Goal: Check status: Check status

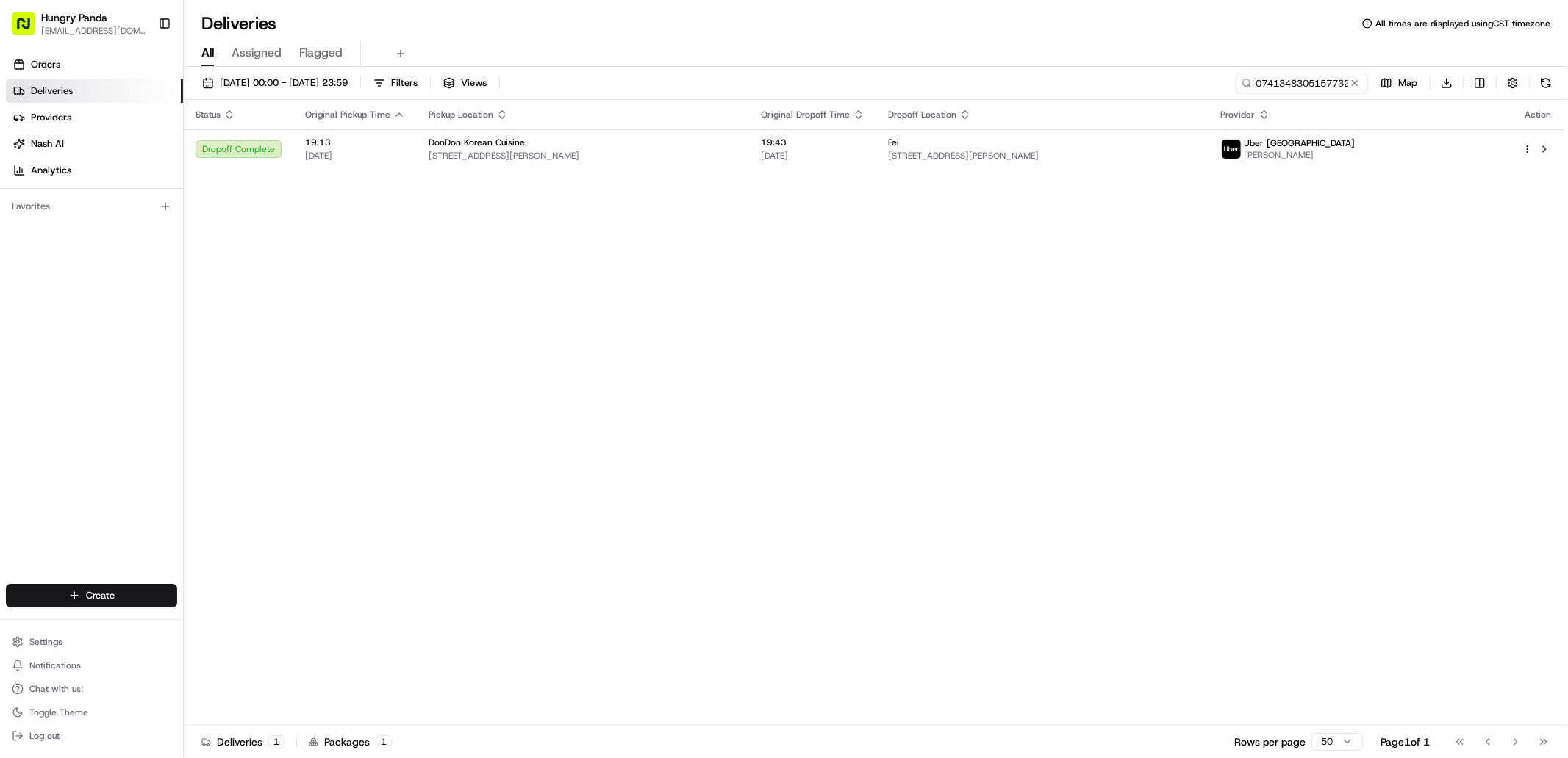
click at [1359, 84] on button at bounding box center [1355, 83] width 15 height 15
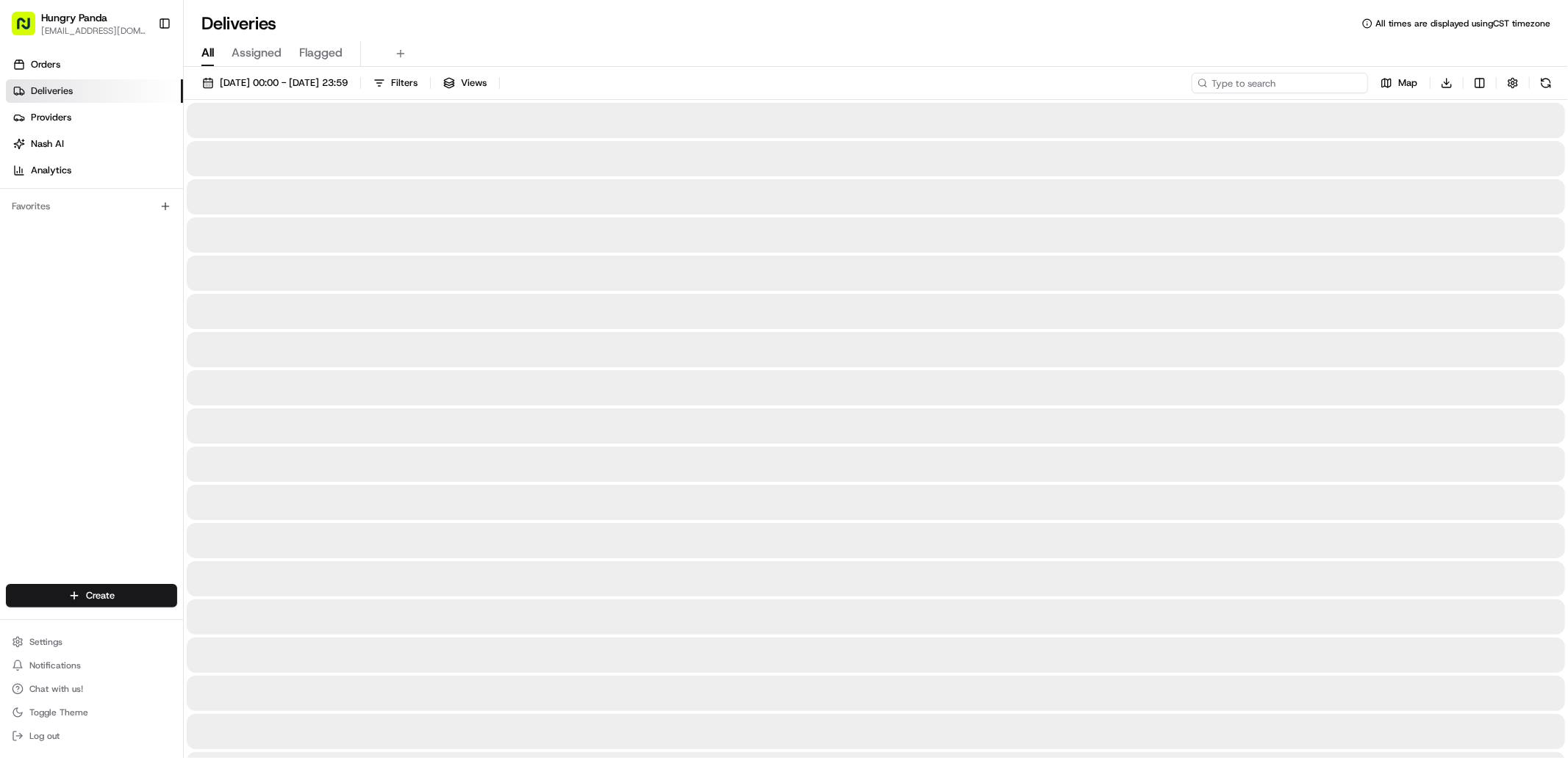
click at [1344, 82] on input at bounding box center [1279, 83] width 177 height 21
paste input "8639322955455753121785"
type input "8639322955455753121785"
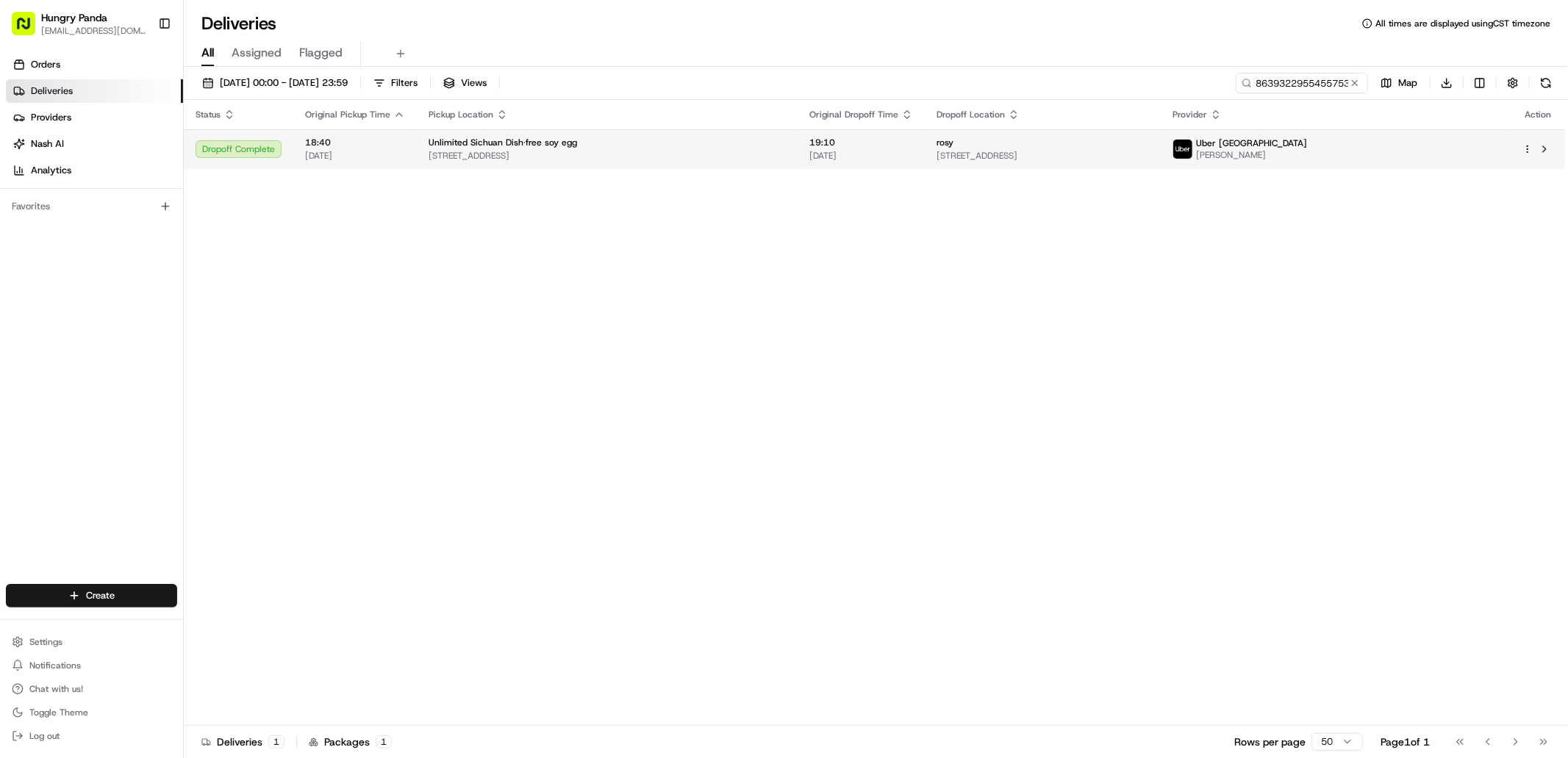
click at [1149, 160] on span "[STREET_ADDRESS]" at bounding box center [1042, 155] width 212 height 12
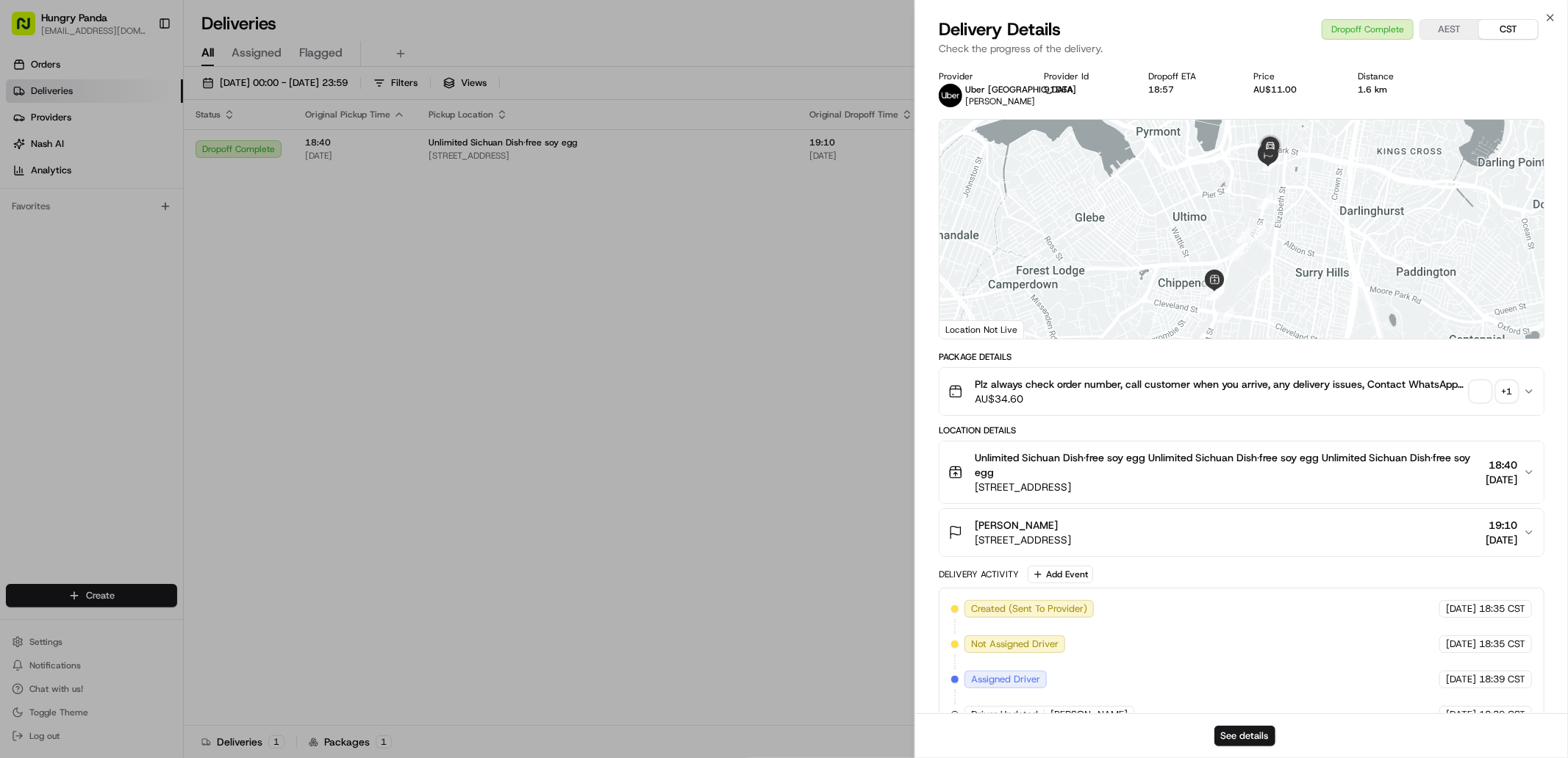
click at [1486, 393] on span "button" at bounding box center [1480, 392] width 21 height 21
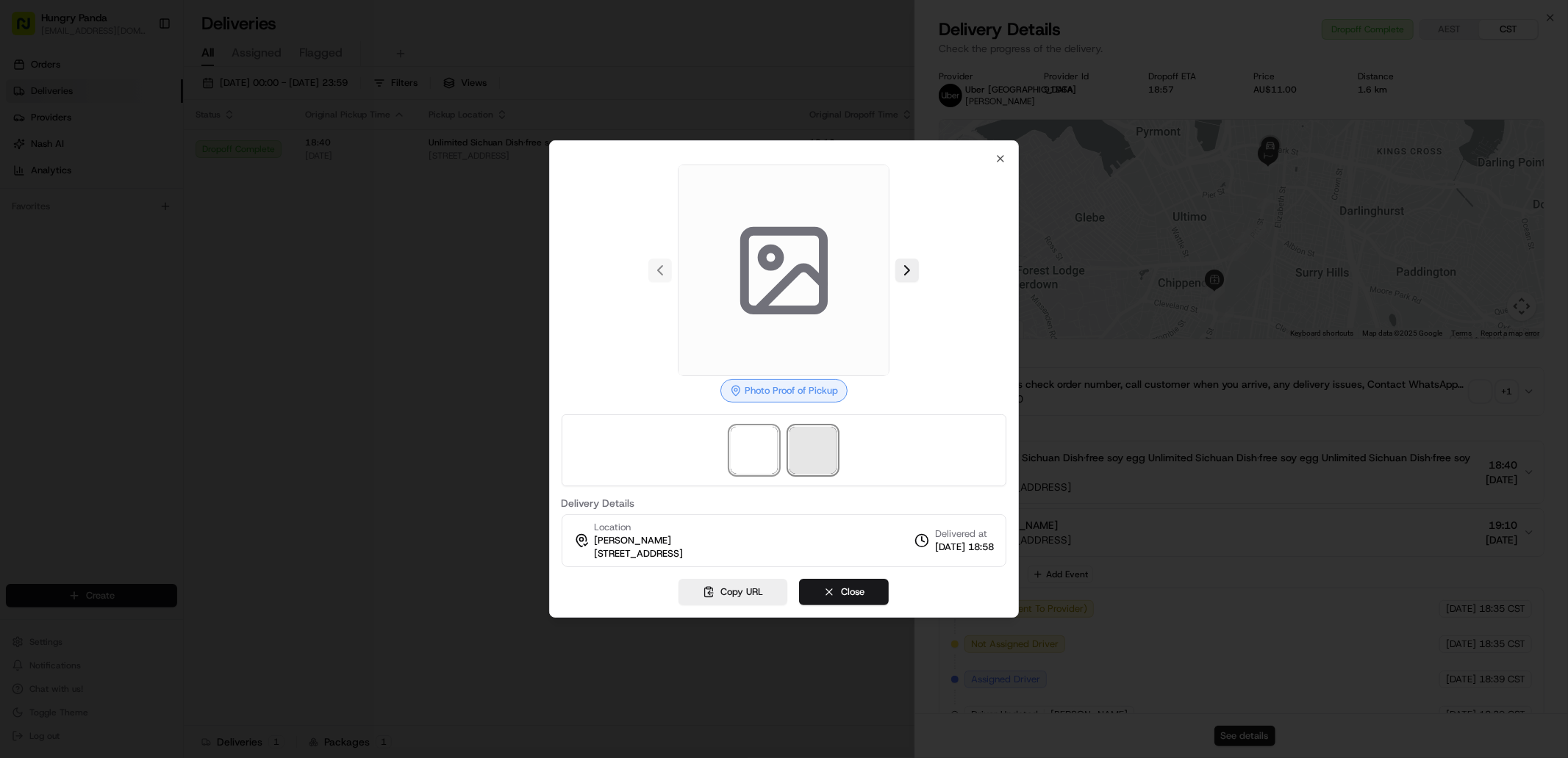
click at [807, 463] on span at bounding box center [813, 451] width 47 height 47
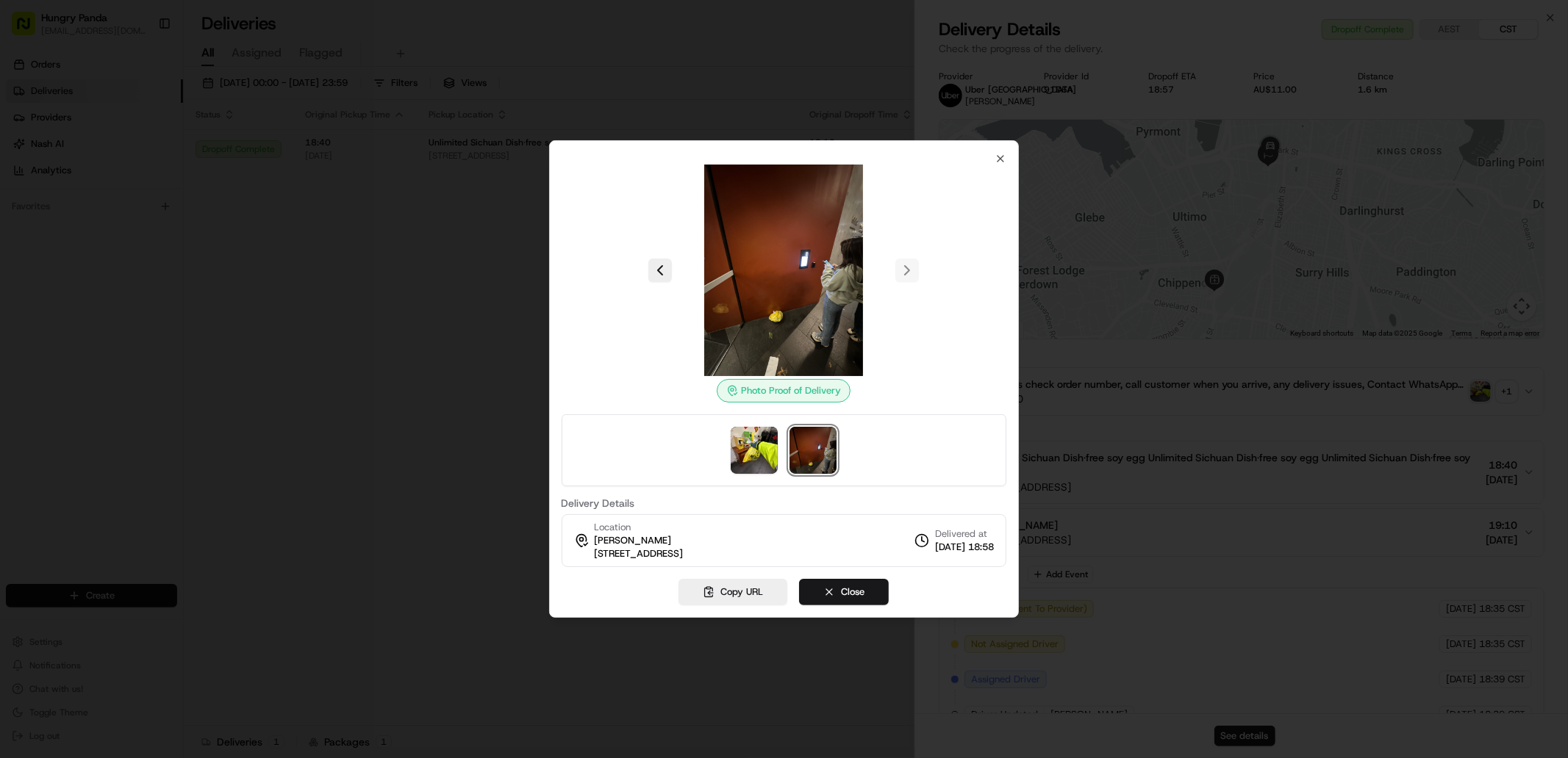
click at [367, 365] on div at bounding box center [784, 379] width 1568 height 758
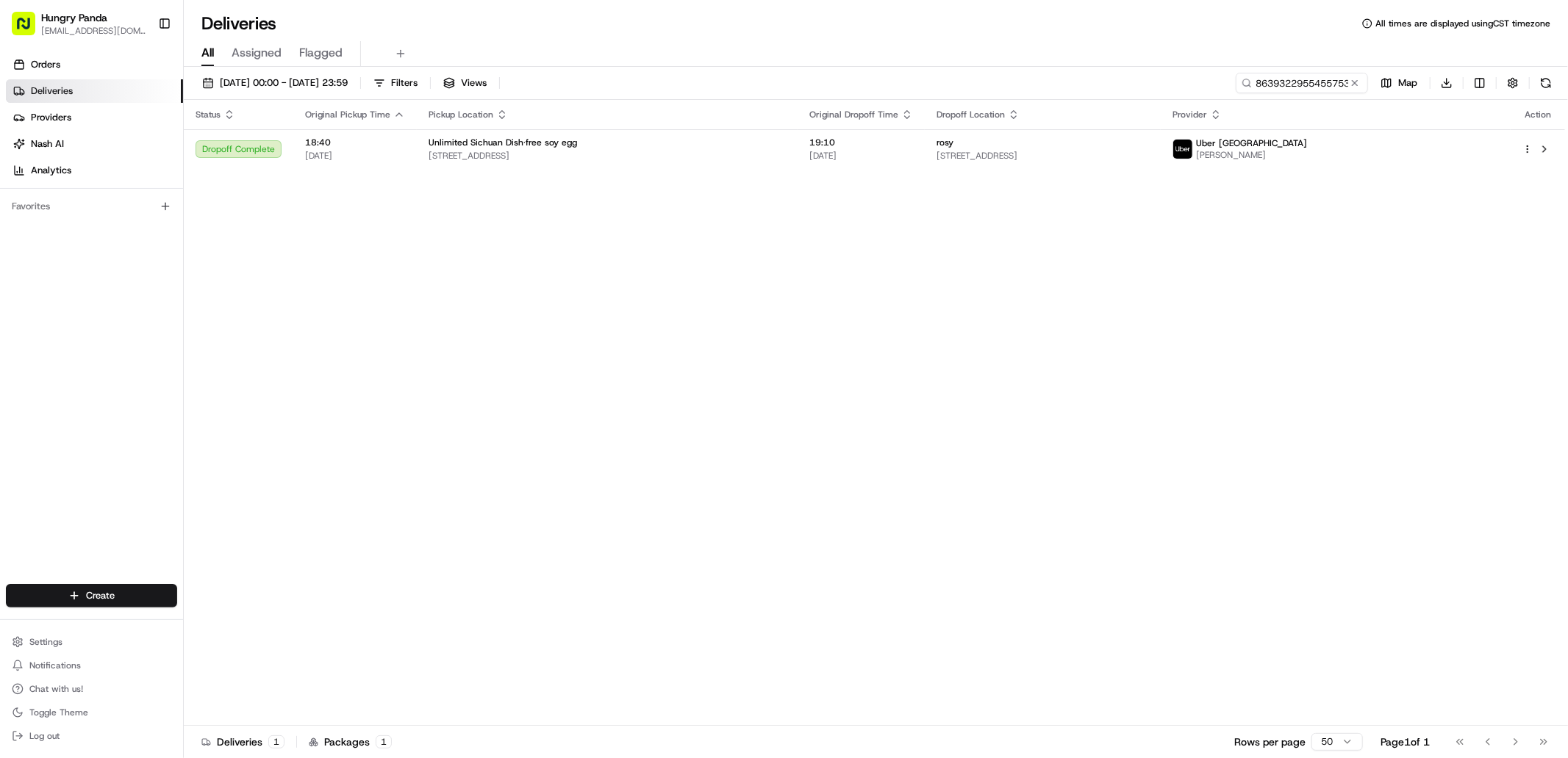
drag, startPoint x: 470, startPoint y: 363, endPoint x: 1115, endPoint y: 211, distance: 662.7
click at [1359, 86] on button at bounding box center [1355, 83] width 15 height 15
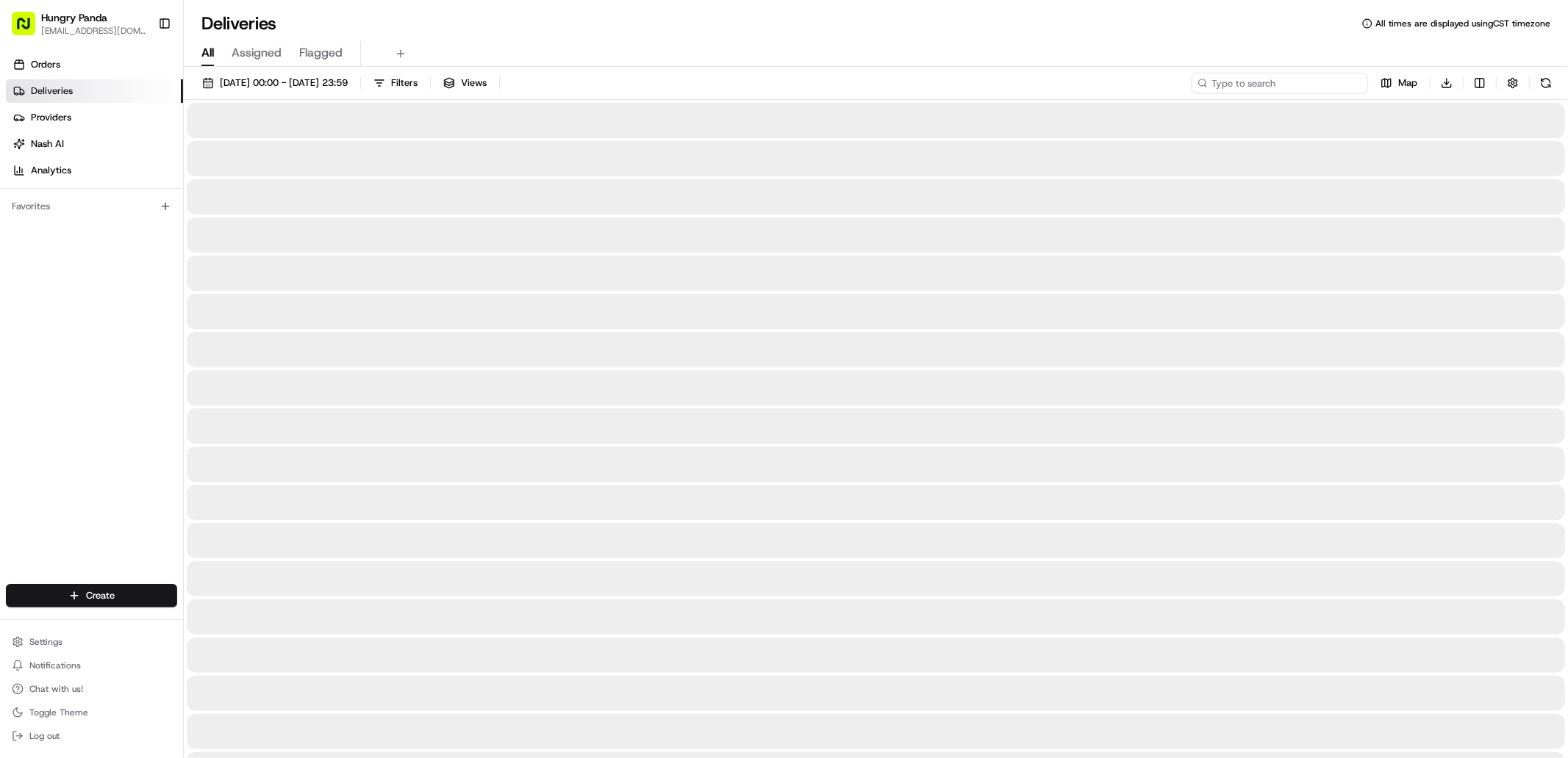
click at [1331, 85] on input at bounding box center [1279, 83] width 177 height 21
paste input "6540362685154729271602"
type input "6540362685154729271602"
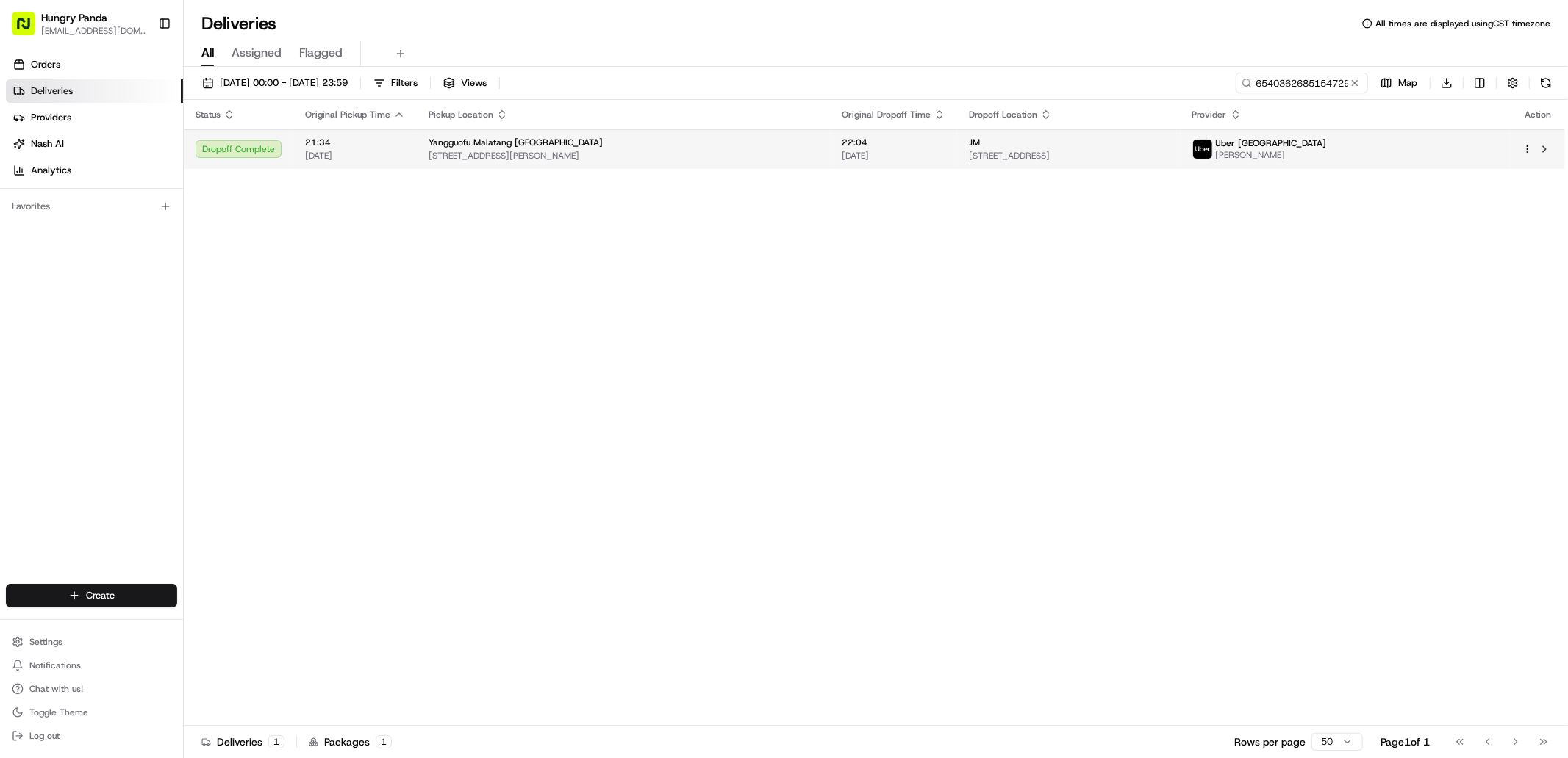
click at [1327, 160] on div "Uber Australia [PERSON_NAME]" at bounding box center [1259, 149] width 135 height 23
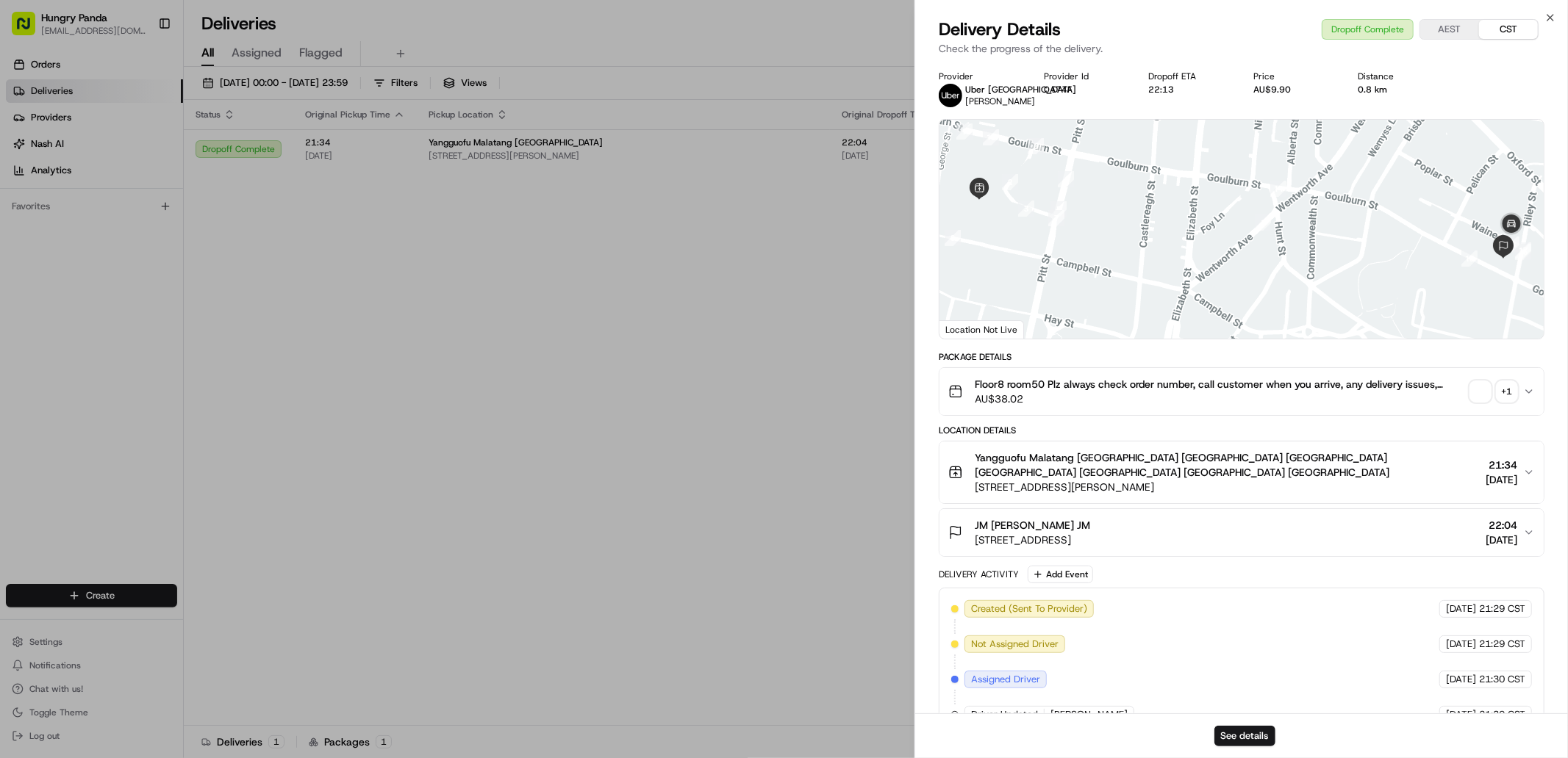
click at [1485, 393] on span "button" at bounding box center [1480, 392] width 21 height 21
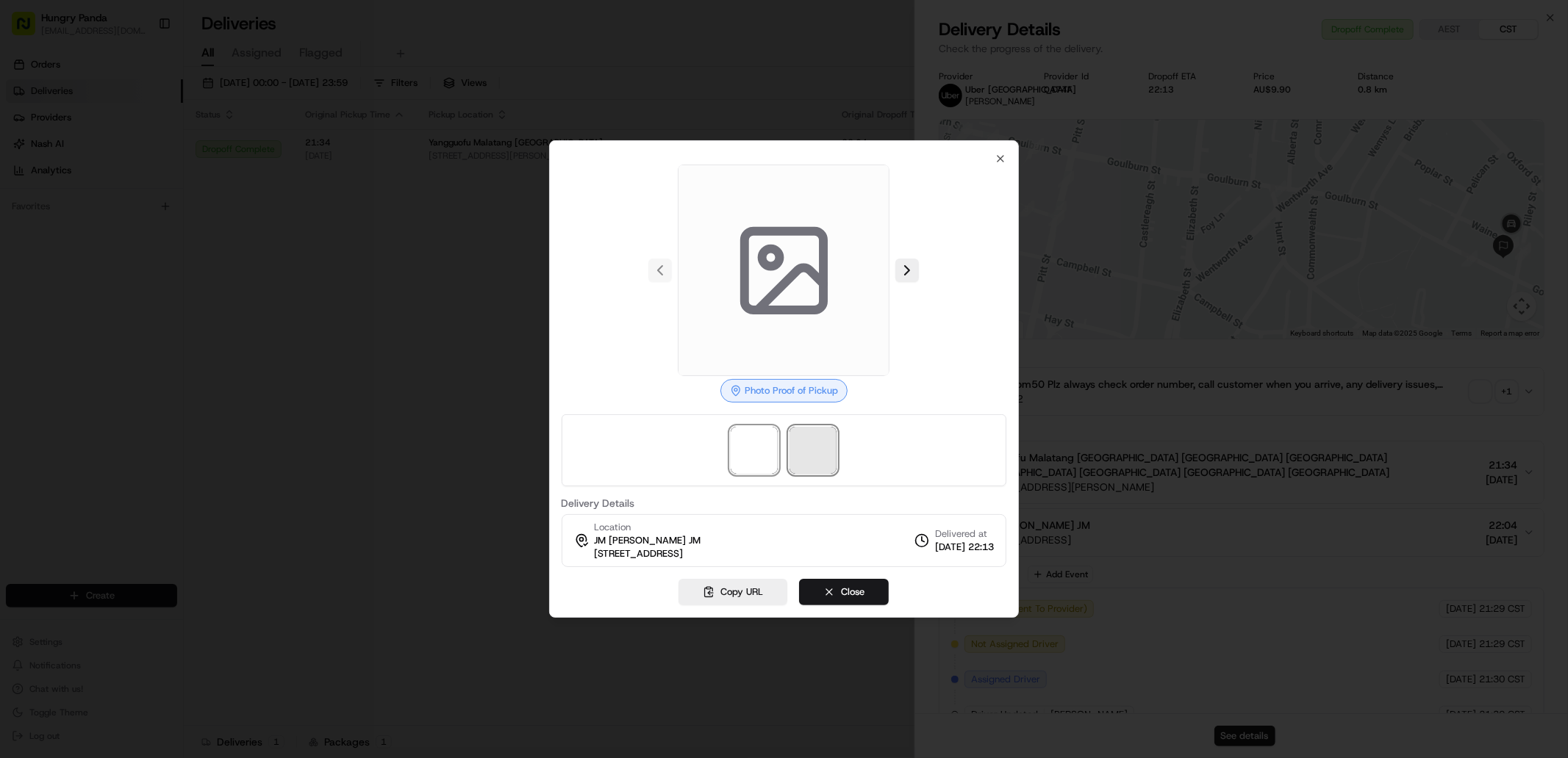
click at [810, 461] on span at bounding box center [813, 451] width 47 height 47
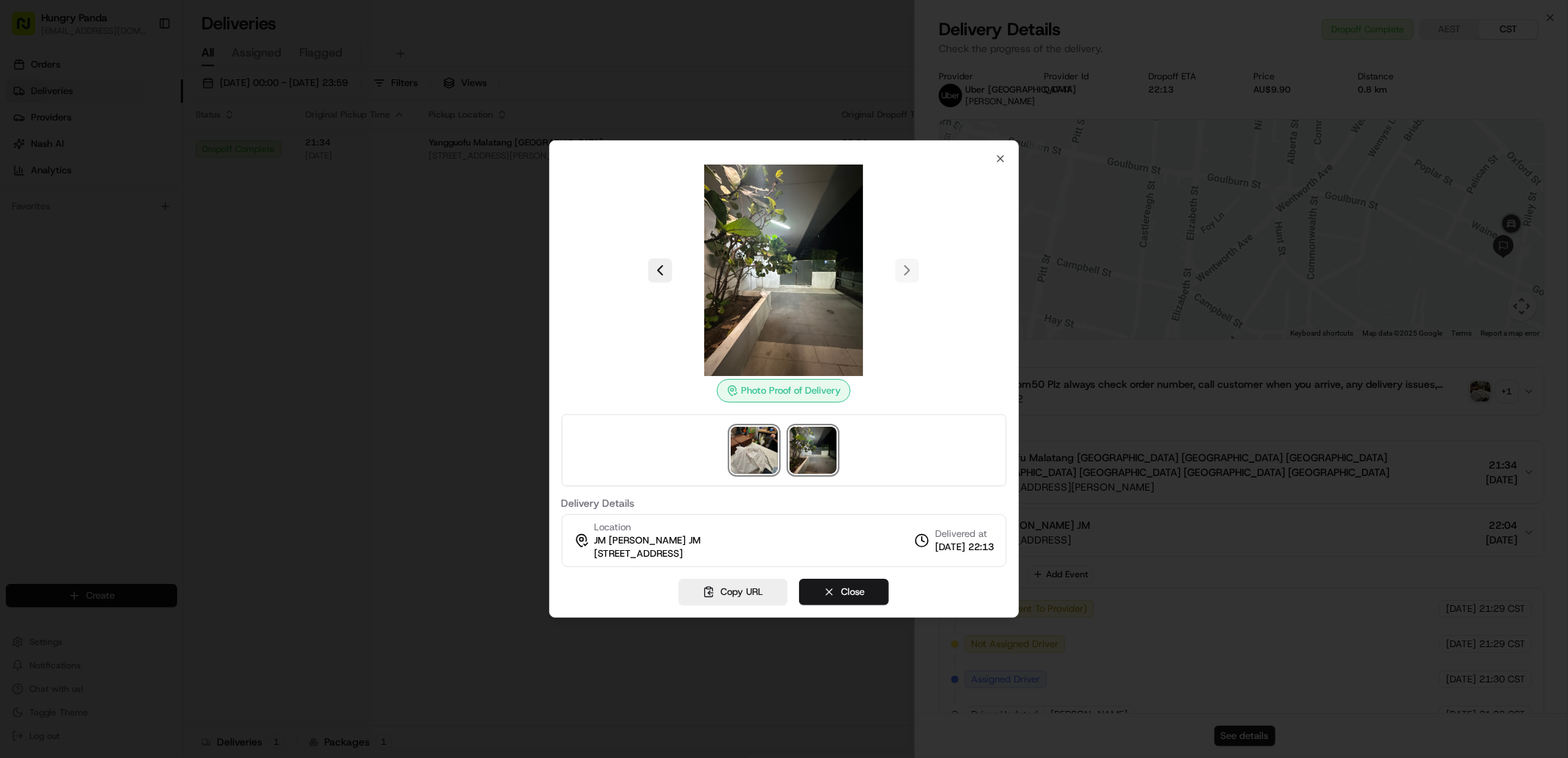
click at [744, 451] on img at bounding box center [754, 451] width 47 height 47
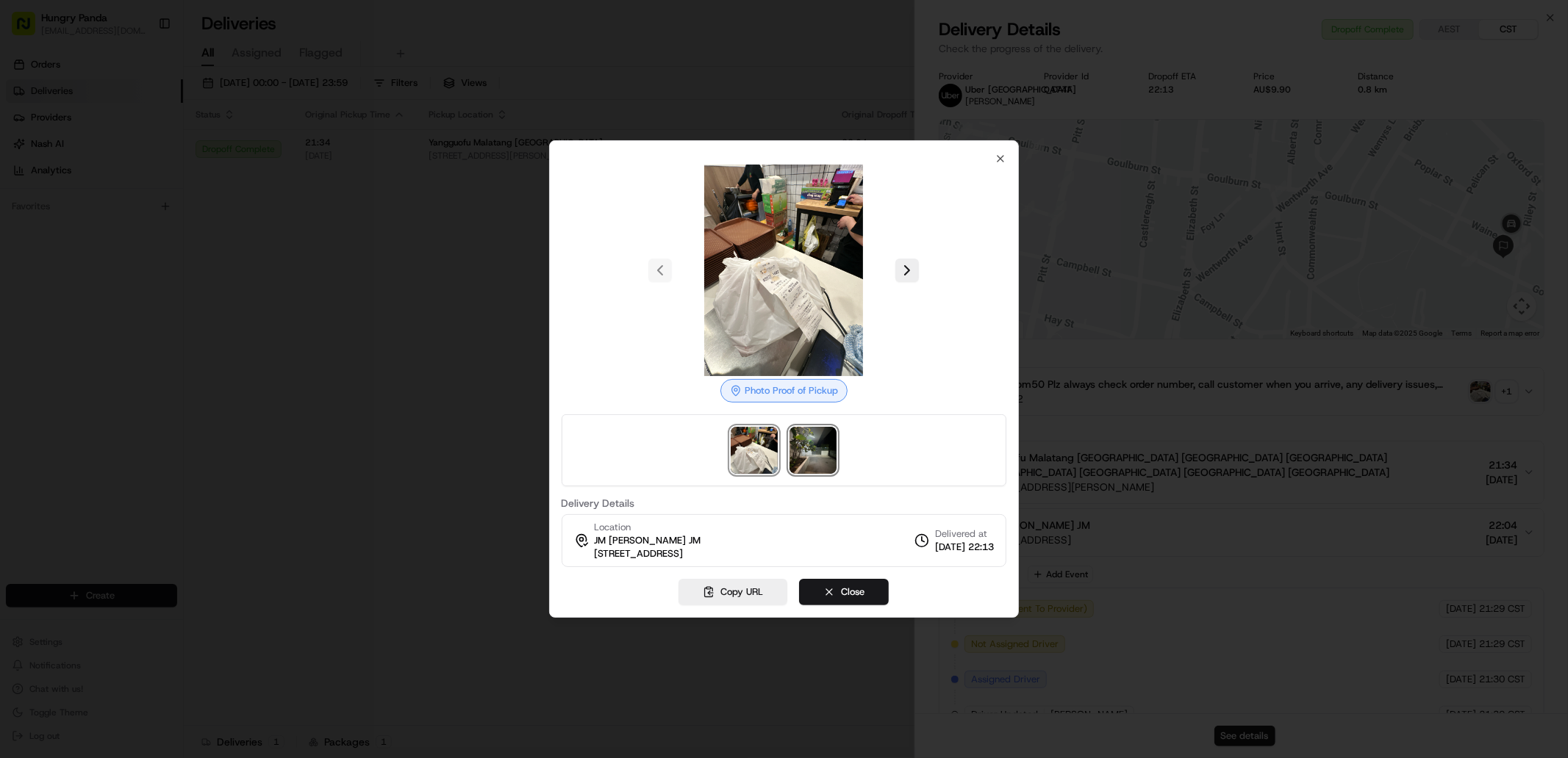
click at [815, 452] on img at bounding box center [813, 451] width 47 height 47
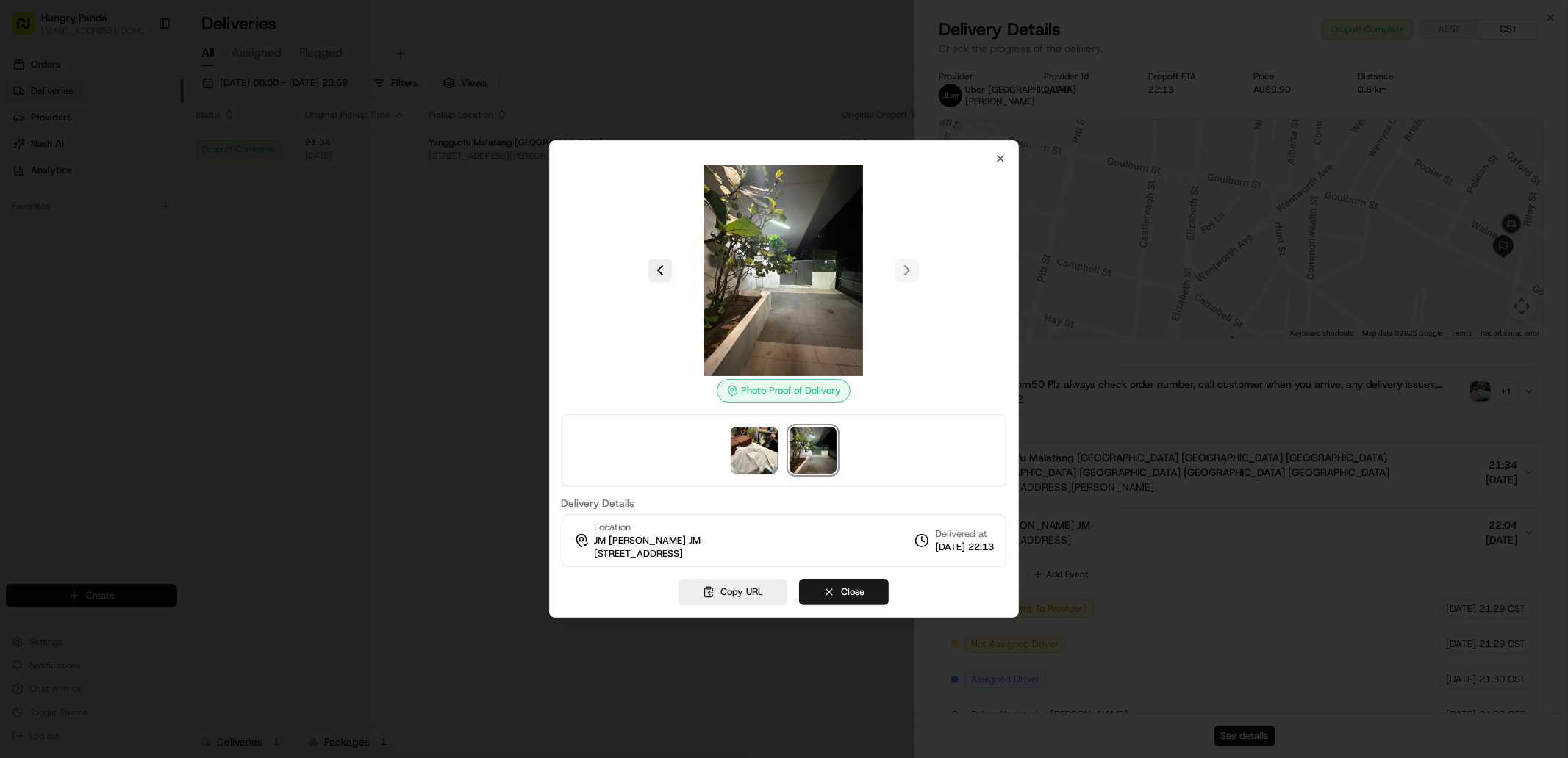
click at [412, 259] on div at bounding box center [784, 379] width 1568 height 758
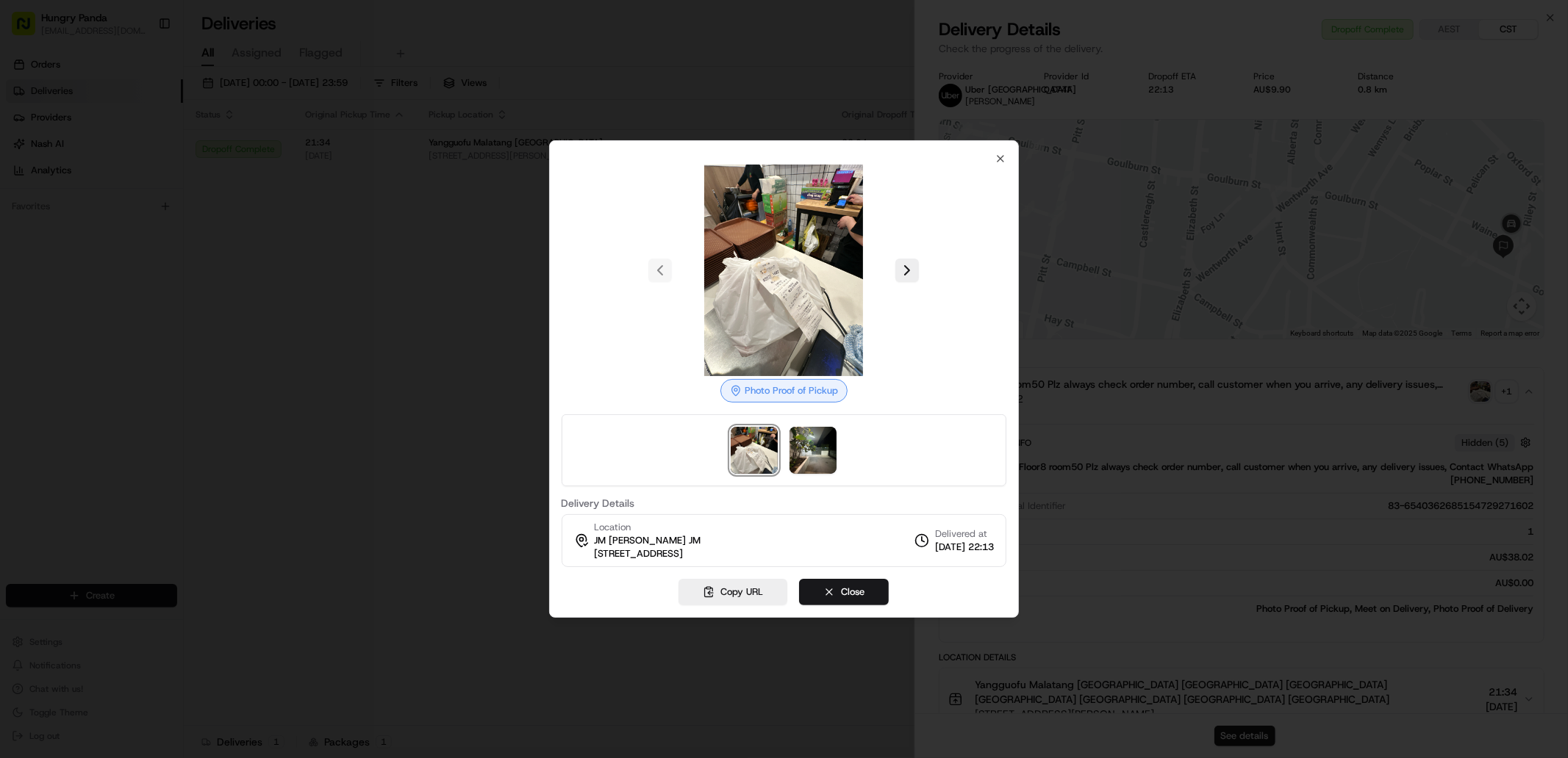
drag, startPoint x: 482, startPoint y: 295, endPoint x: 931, endPoint y: 223, distance: 454.7
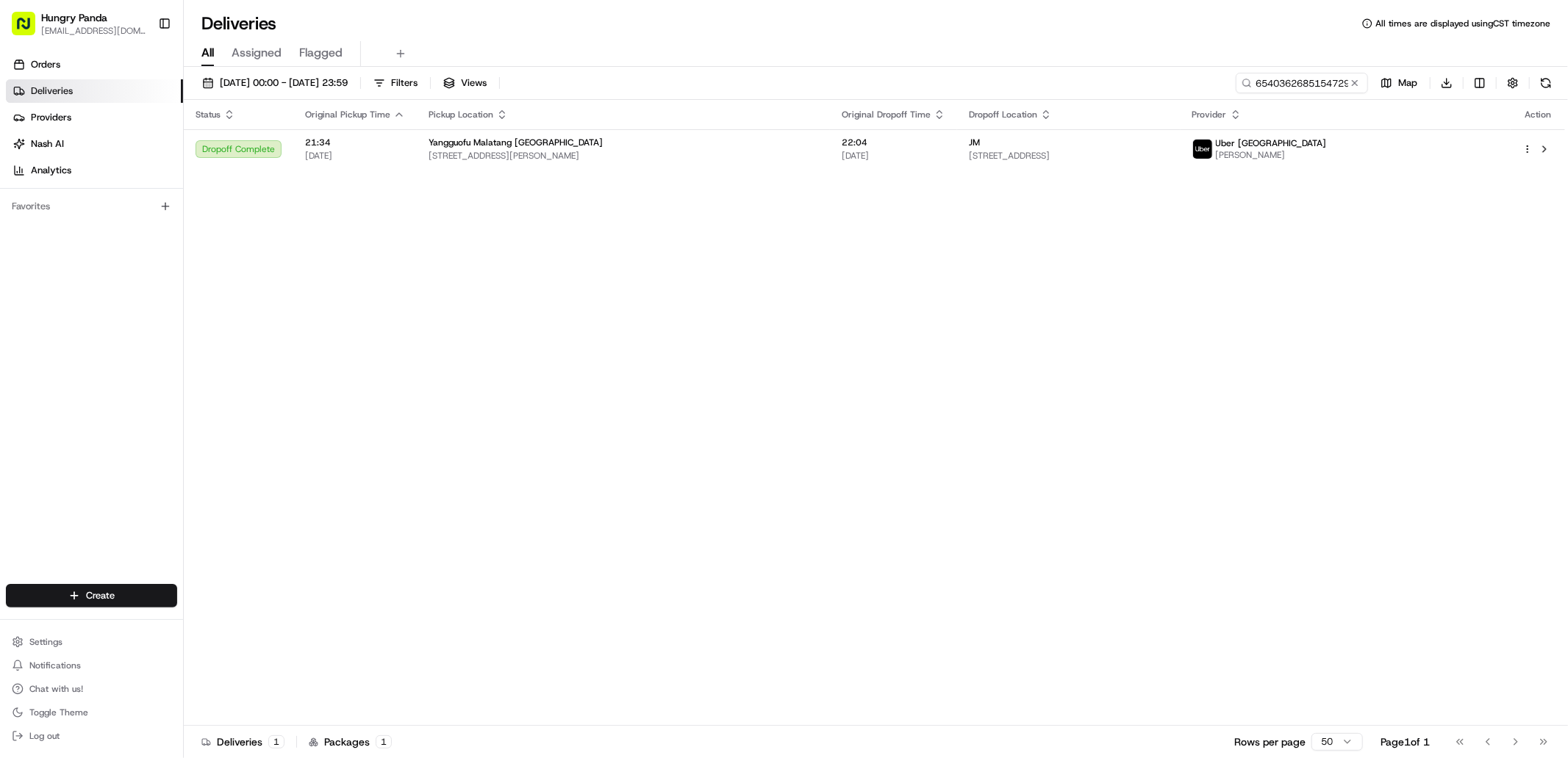
click at [1360, 85] on button at bounding box center [1355, 83] width 15 height 15
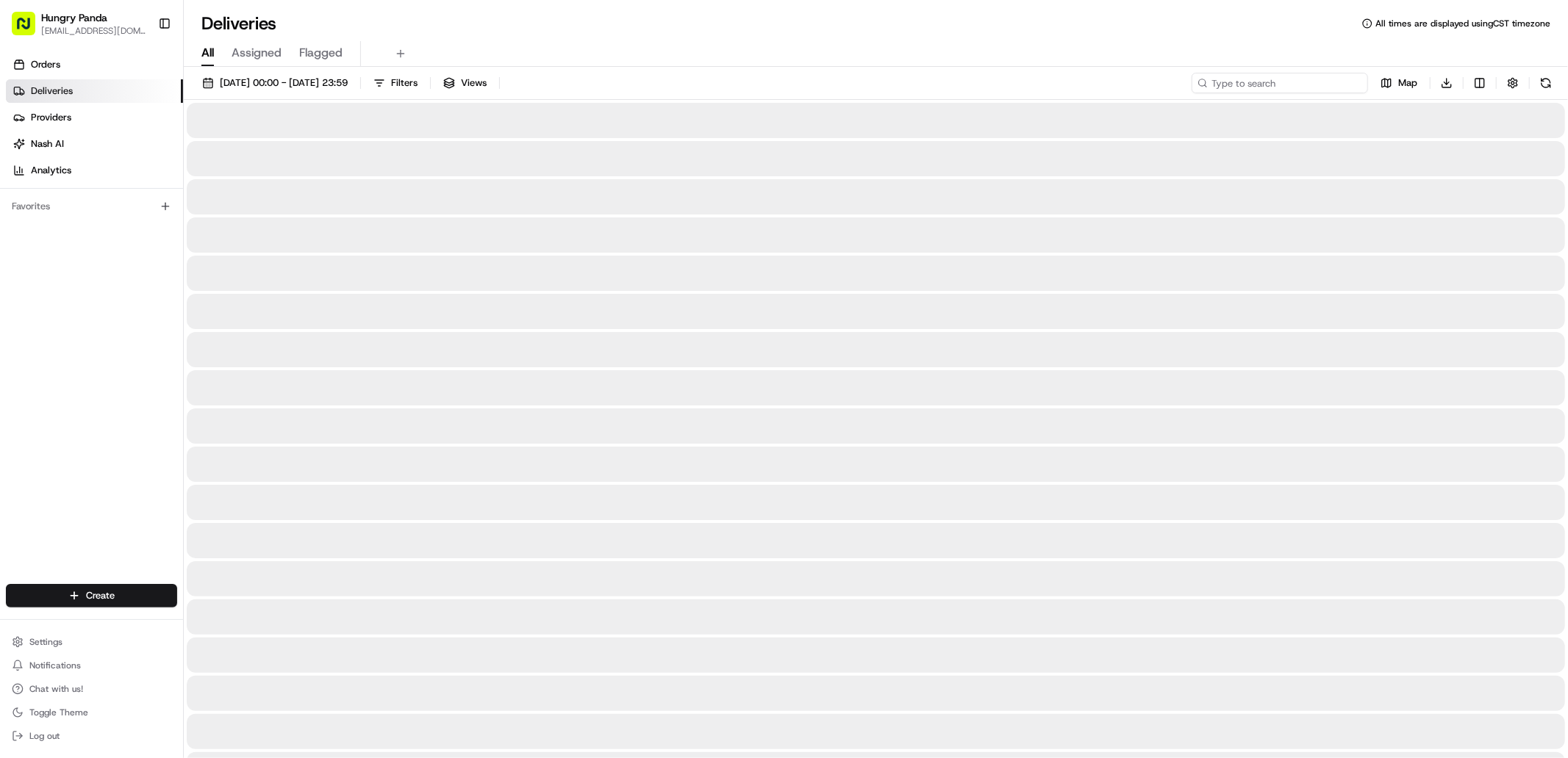
click at [1342, 82] on input at bounding box center [1279, 83] width 177 height 21
paste input "941732578565879635777"
type input "941732578565879635777"
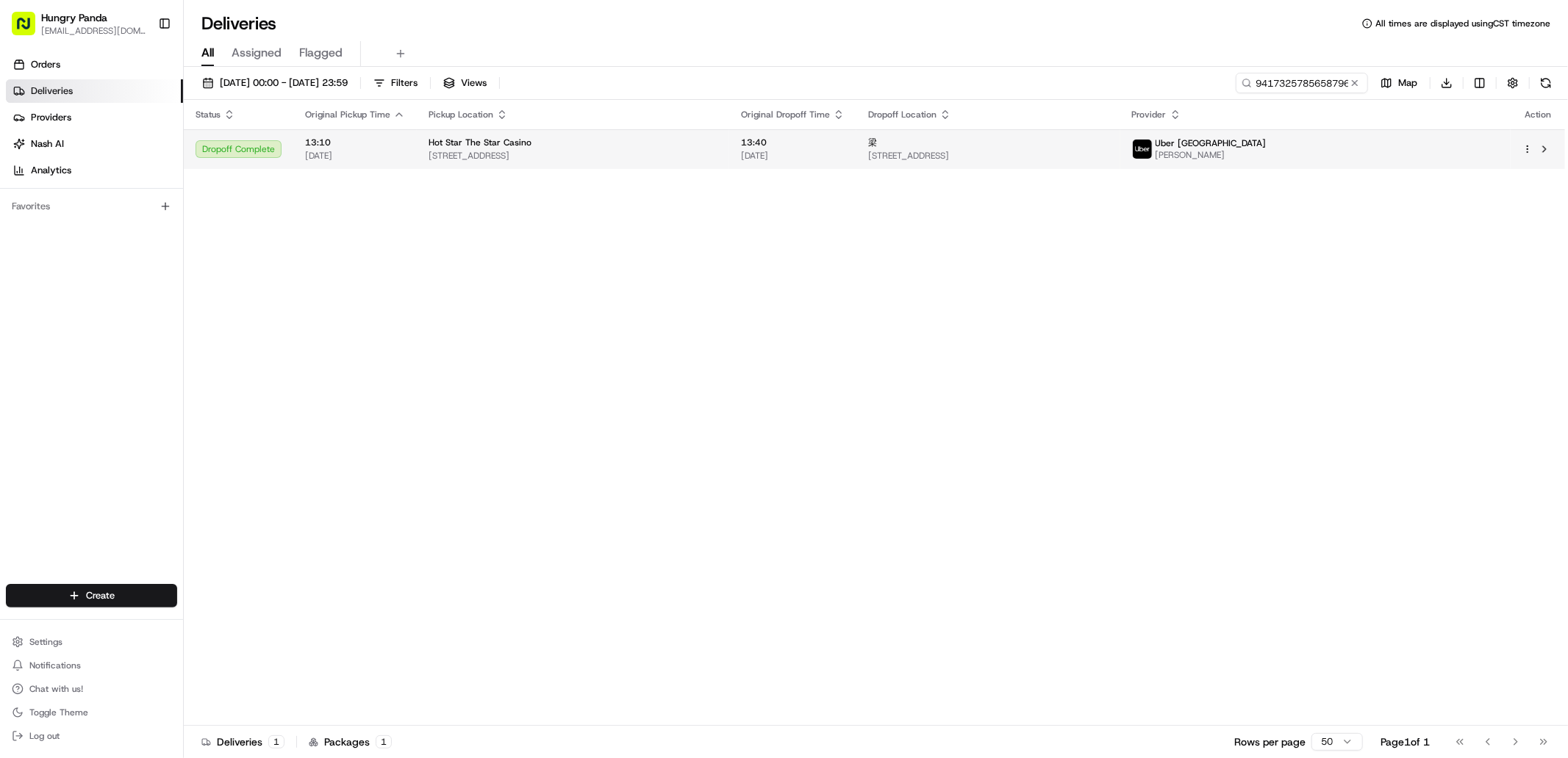
click at [1119, 163] on td "梁 [STREET_ADDRESS]" at bounding box center [987, 149] width 263 height 39
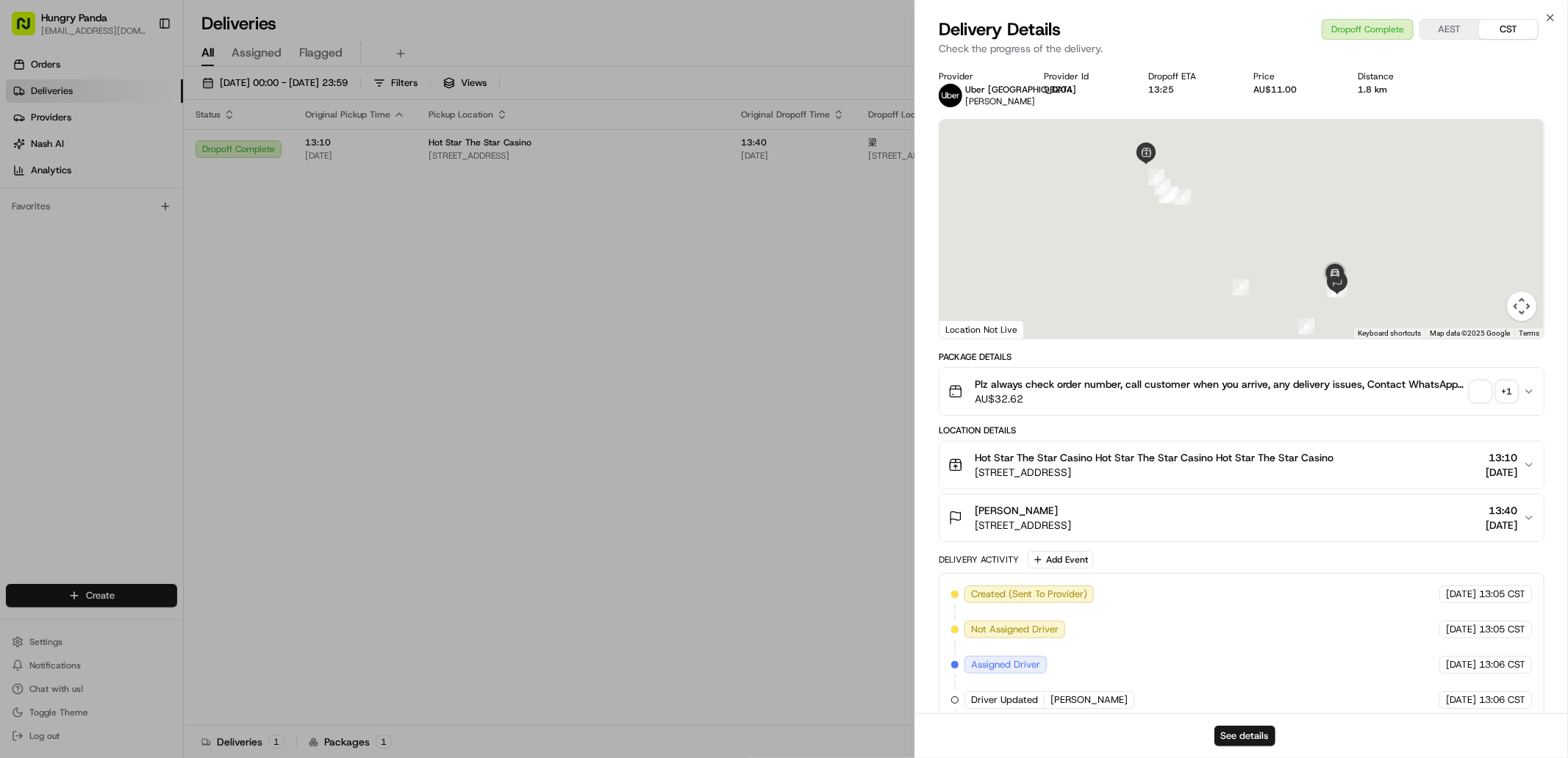
click at [1477, 393] on span "button" at bounding box center [1480, 392] width 21 height 21
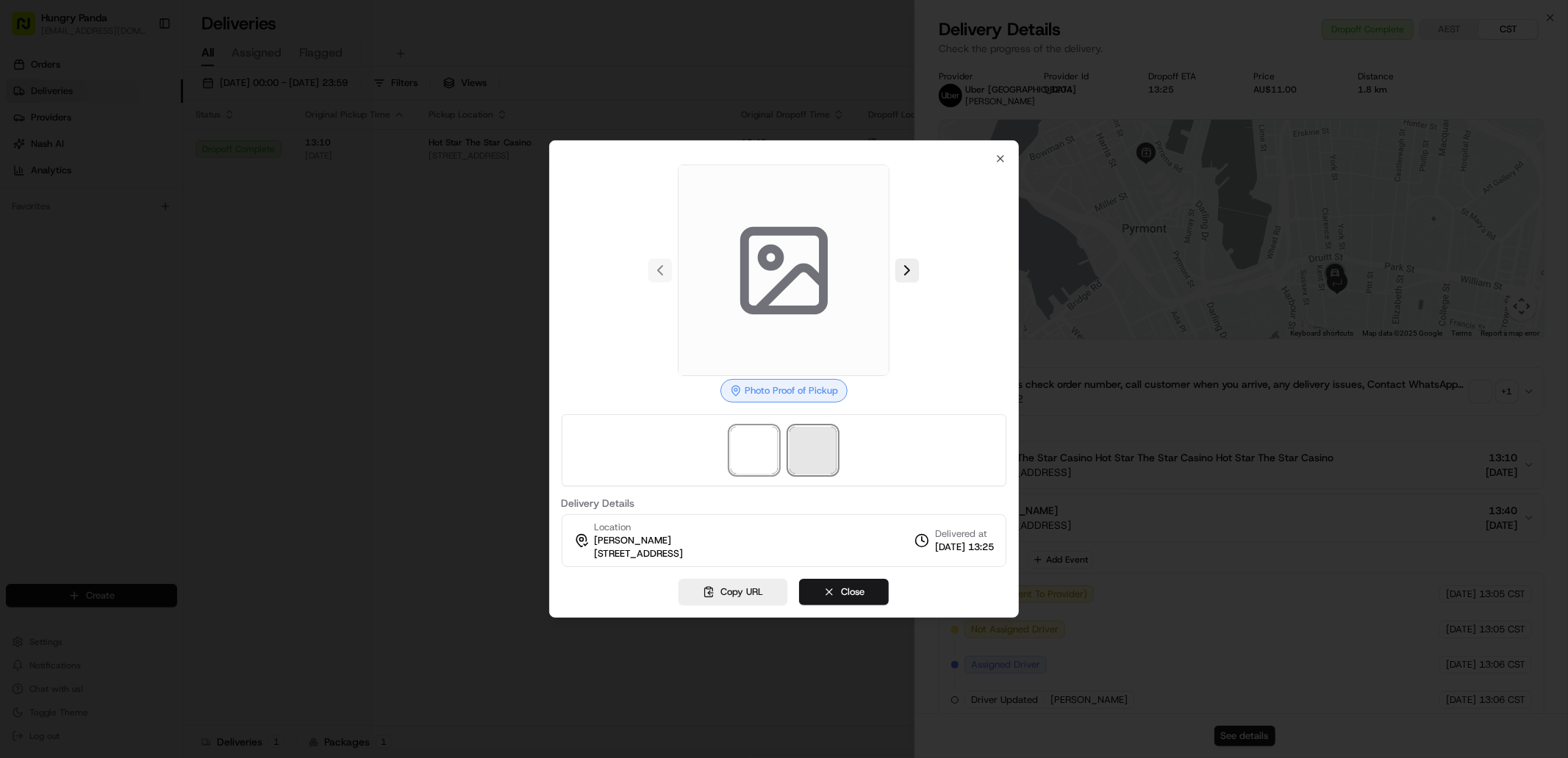
click at [824, 447] on span at bounding box center [813, 451] width 47 height 47
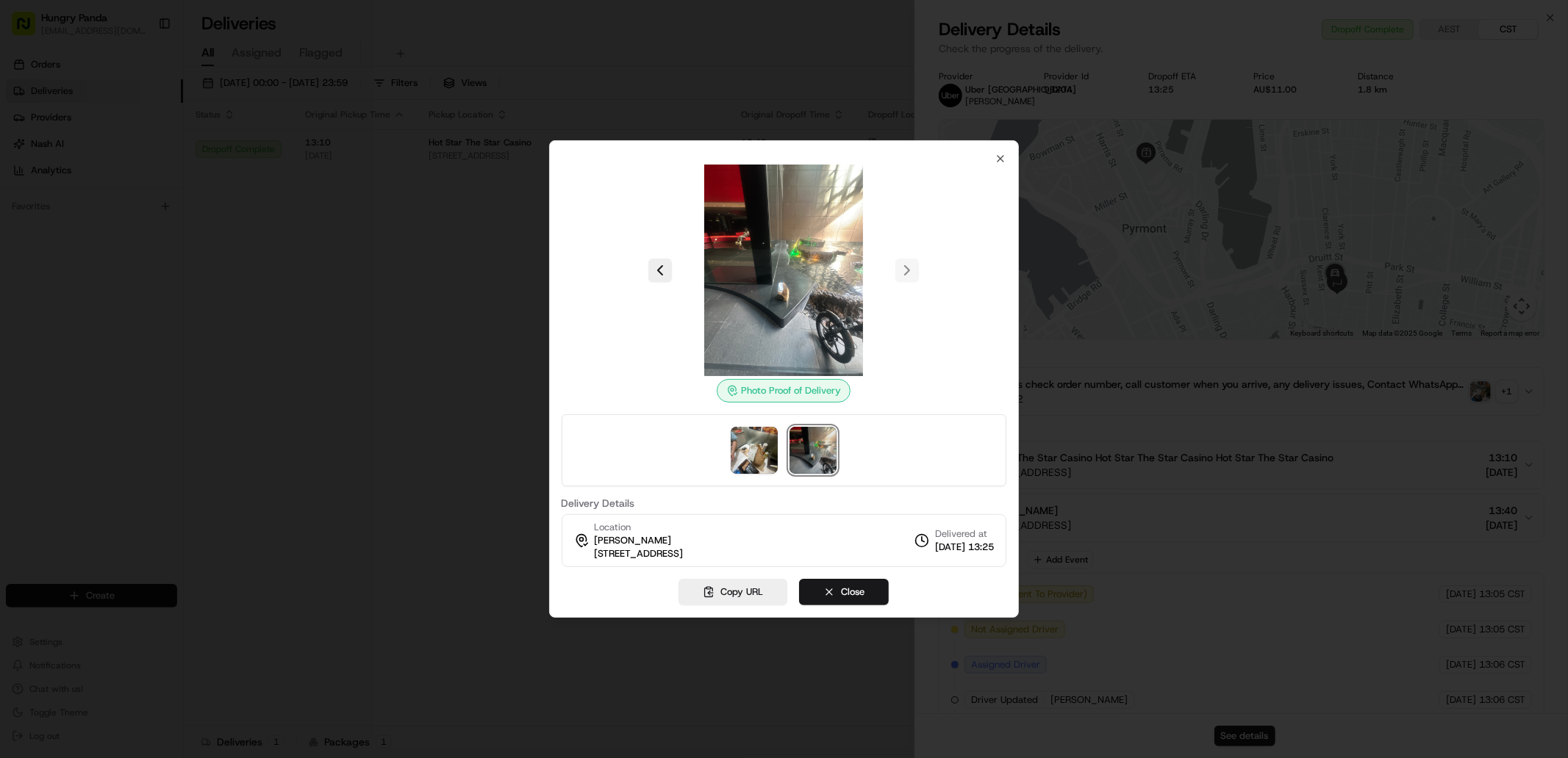
drag, startPoint x: 830, startPoint y: 450, endPoint x: 797, endPoint y: 449, distance: 33.0
click at [829, 449] on img at bounding box center [813, 451] width 47 height 47
